Goal: Task Accomplishment & Management: Complete application form

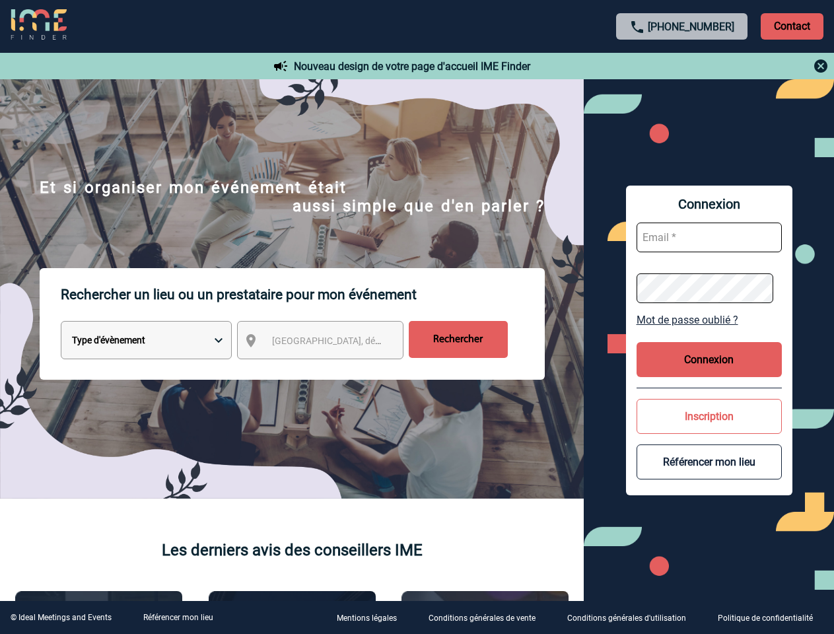
click at [416, 317] on p "Rechercher un lieu ou un prestataire pour mon événement" at bounding box center [303, 294] width 484 height 53
click at [791, 26] on p "Contact" at bounding box center [791, 26] width 63 height 26
click at [682, 66] on div at bounding box center [682, 66] width 294 height 16
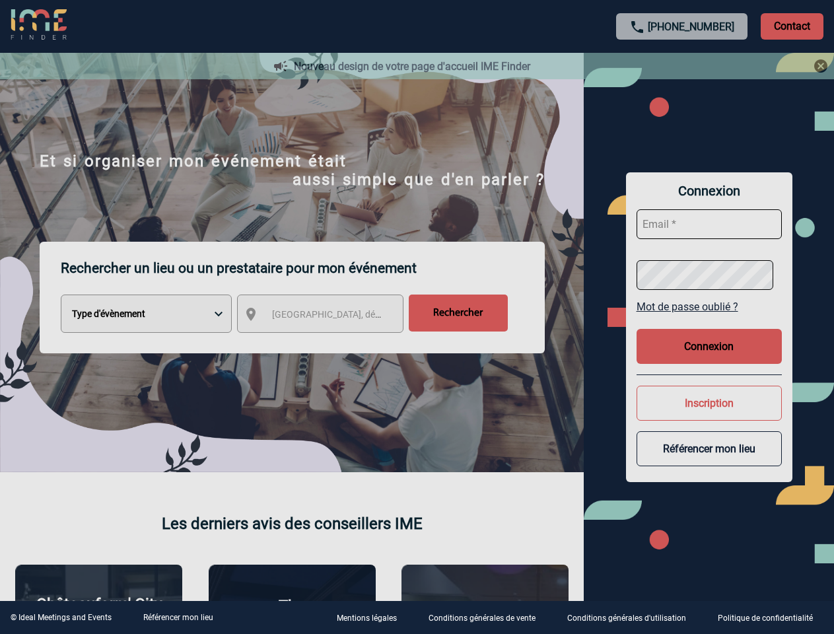
click at [332, 343] on div at bounding box center [417, 317] width 834 height 634
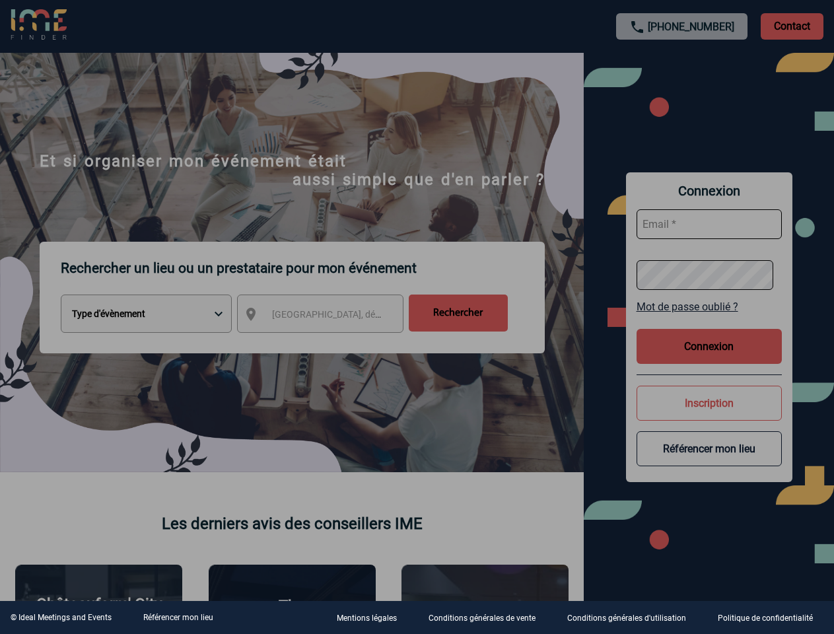
click at [709, 319] on div at bounding box center [417, 317] width 834 height 634
click at [709, 359] on div at bounding box center [417, 317] width 834 height 634
click at [709, 416] on div at bounding box center [417, 317] width 834 height 634
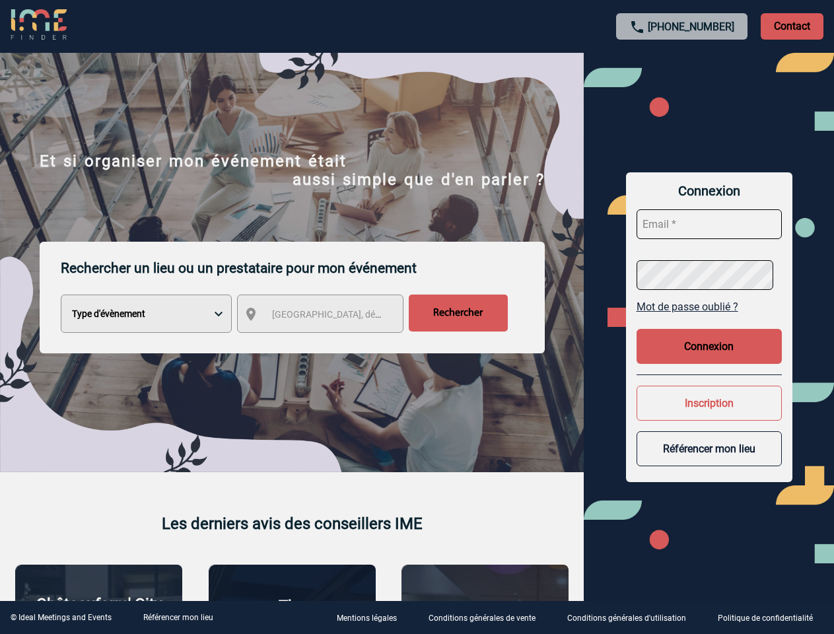
click at [709, 461] on div at bounding box center [417, 317] width 834 height 634
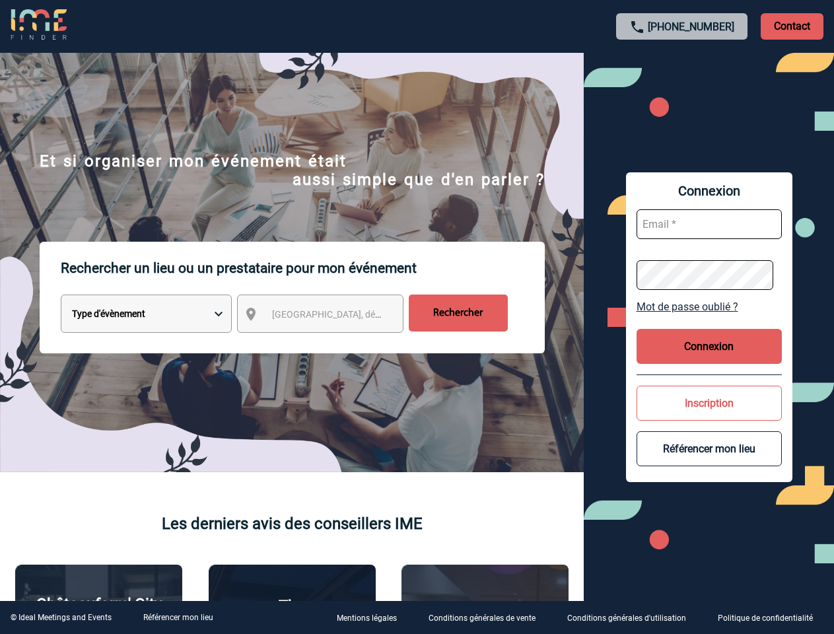
click at [178, 617] on link "Référencer mon lieu" at bounding box center [178, 616] width 70 height 9
